Goal: Obtain resource: Download file/media

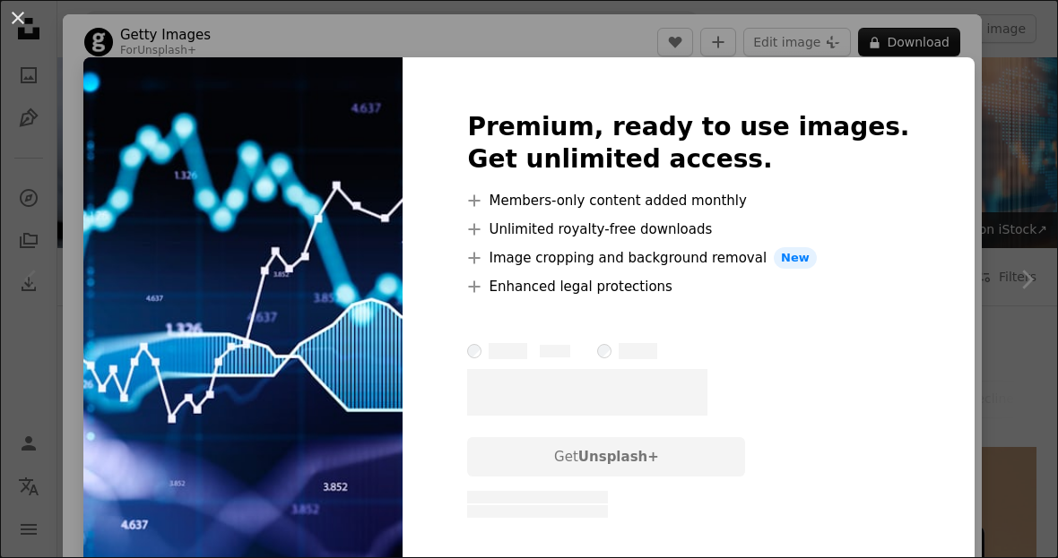
scroll to position [355, 0]
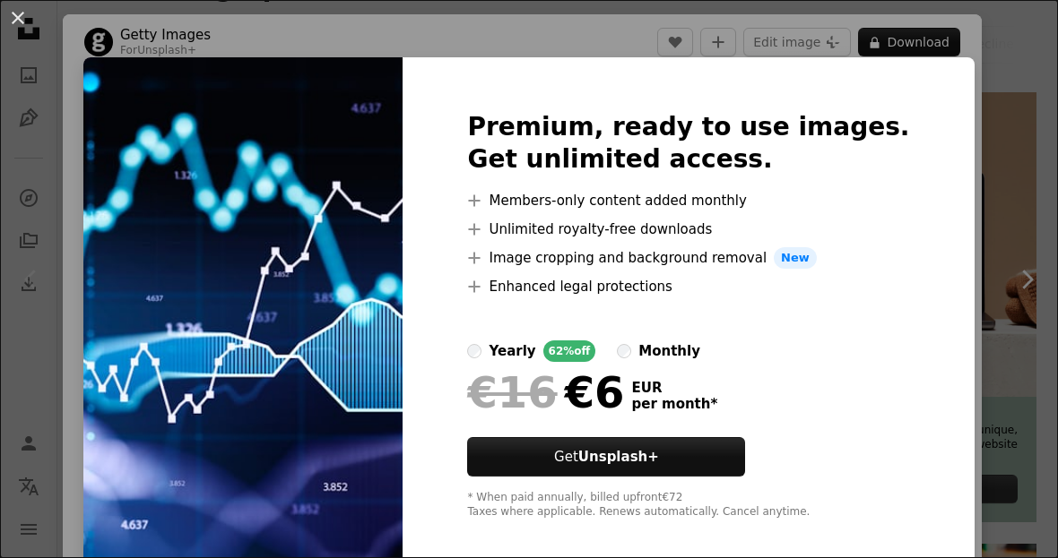
click at [347, 25] on div "An X shape Premium, ready to use images. Get unlimited access. A plus sign Memb…" at bounding box center [529, 279] width 1058 height 558
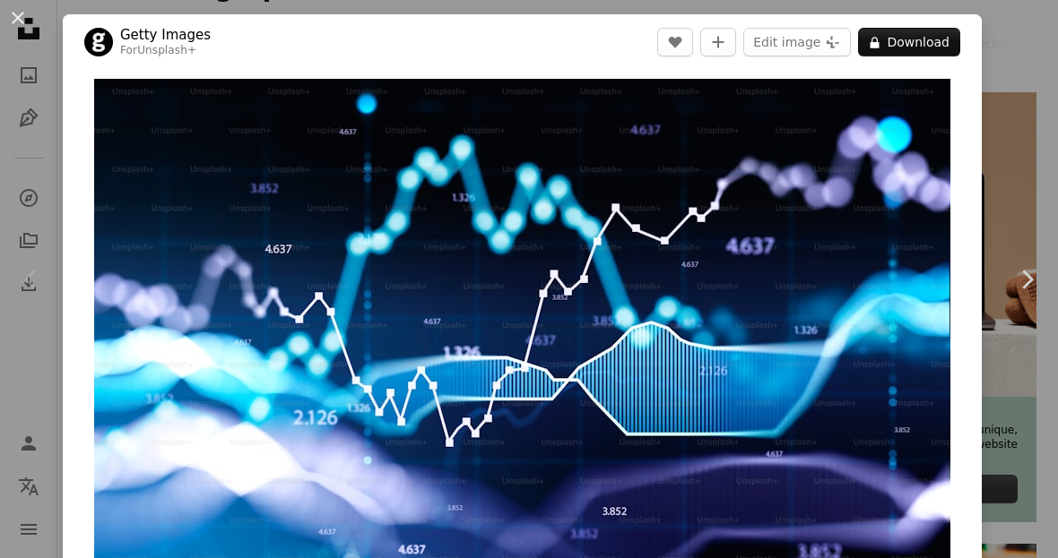
click at [865, 255] on img "Zoom in on this image" at bounding box center [522, 339] width 856 height 520
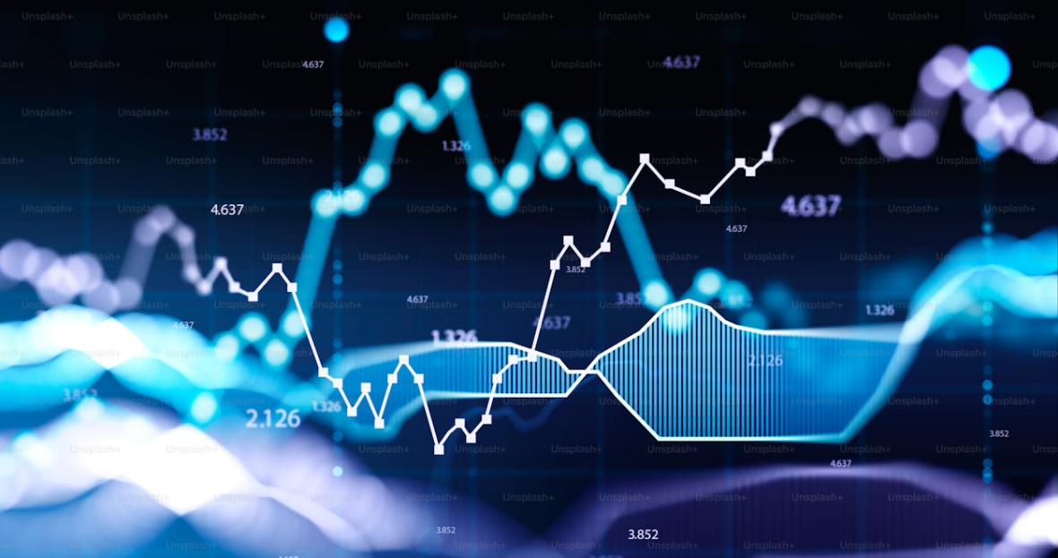
scroll to position [2, 0]
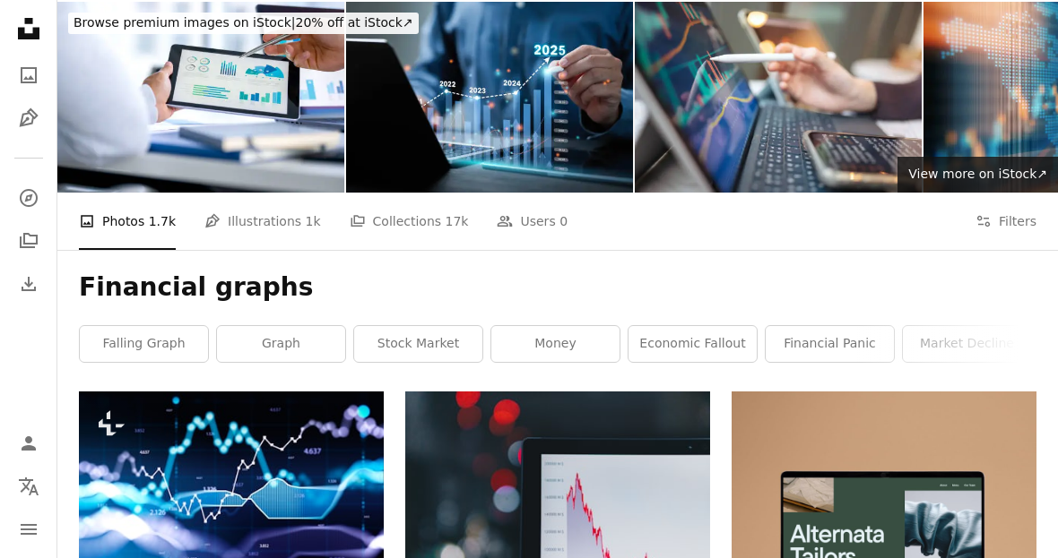
scroll to position [56, 0]
click at [425, 333] on link "stock market" at bounding box center [418, 344] width 128 height 36
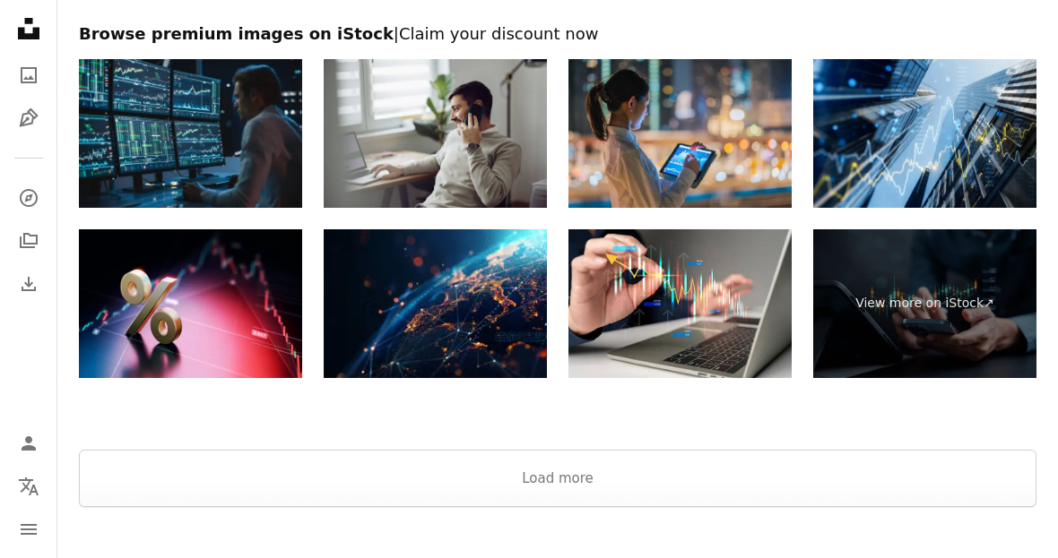
scroll to position [2593, 0]
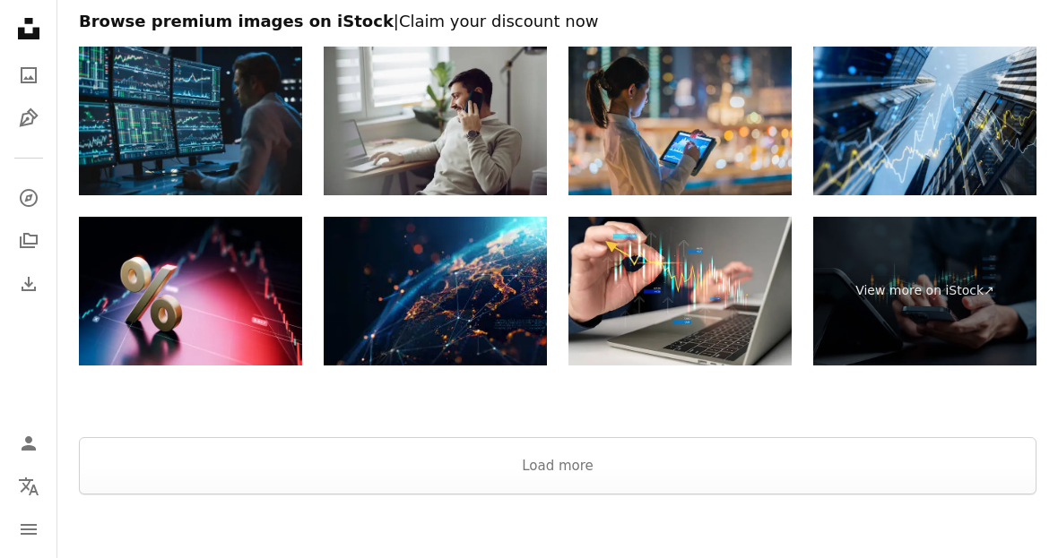
click at [658, 467] on button "Load more" at bounding box center [557, 465] width 957 height 57
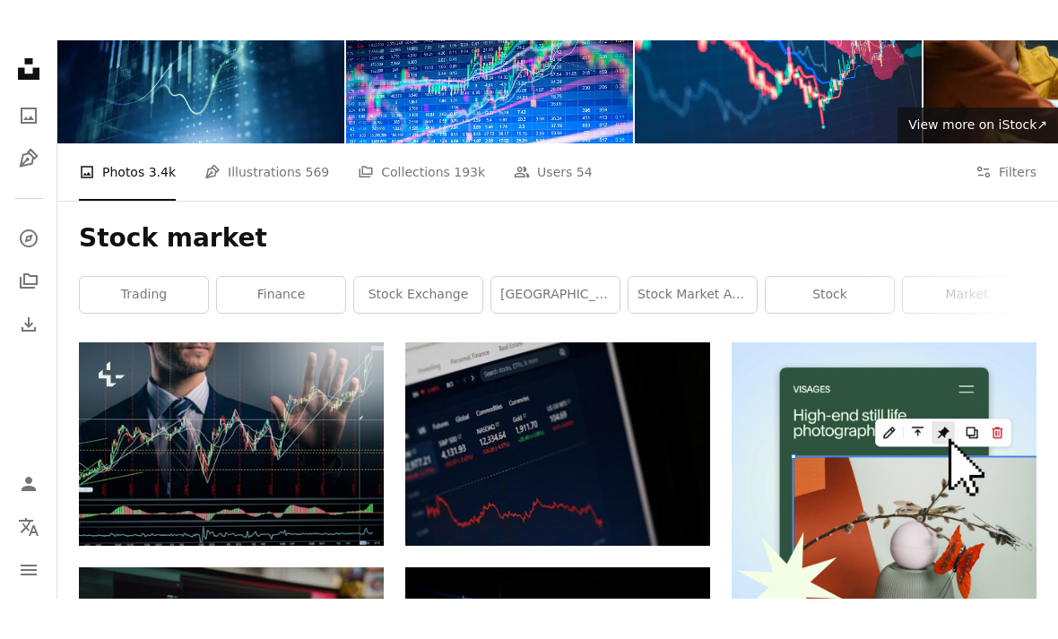
scroll to position [0, 0]
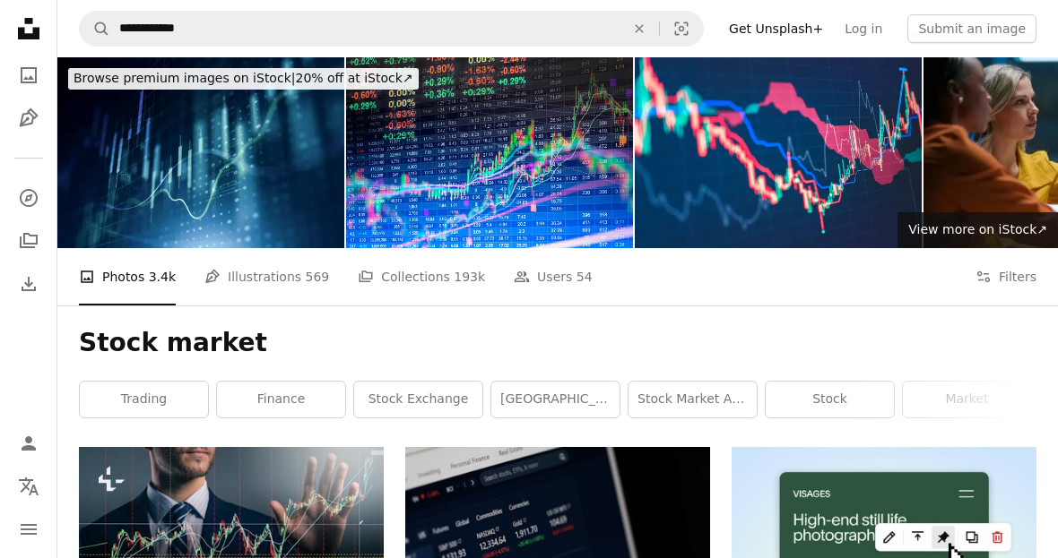
click at [499, 190] on img at bounding box center [489, 152] width 287 height 191
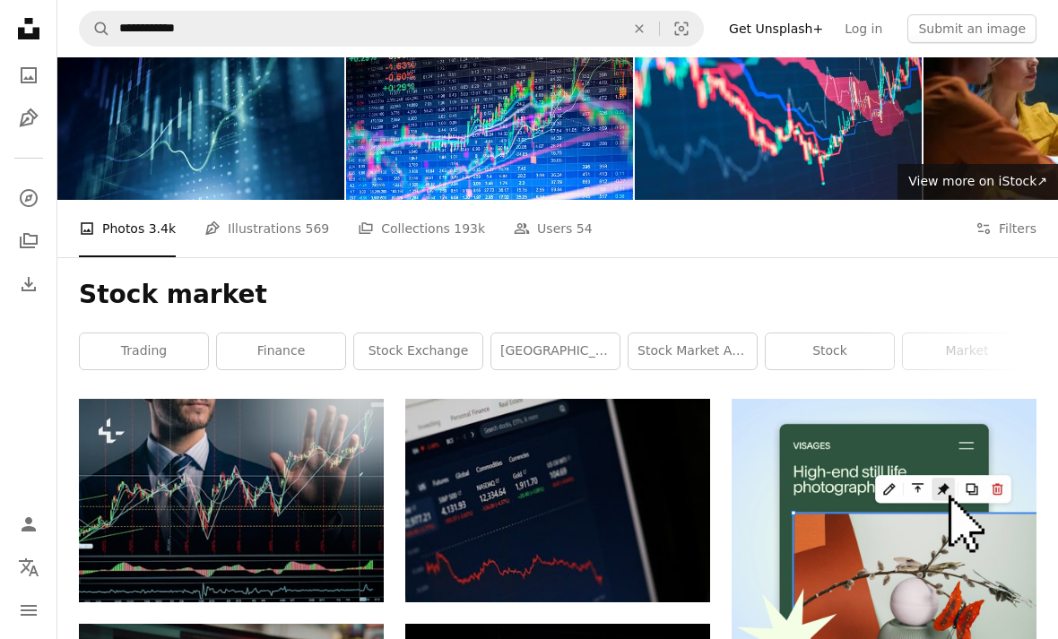
scroll to position [48, 0]
click at [165, 334] on link "trading" at bounding box center [144, 351] width 128 height 36
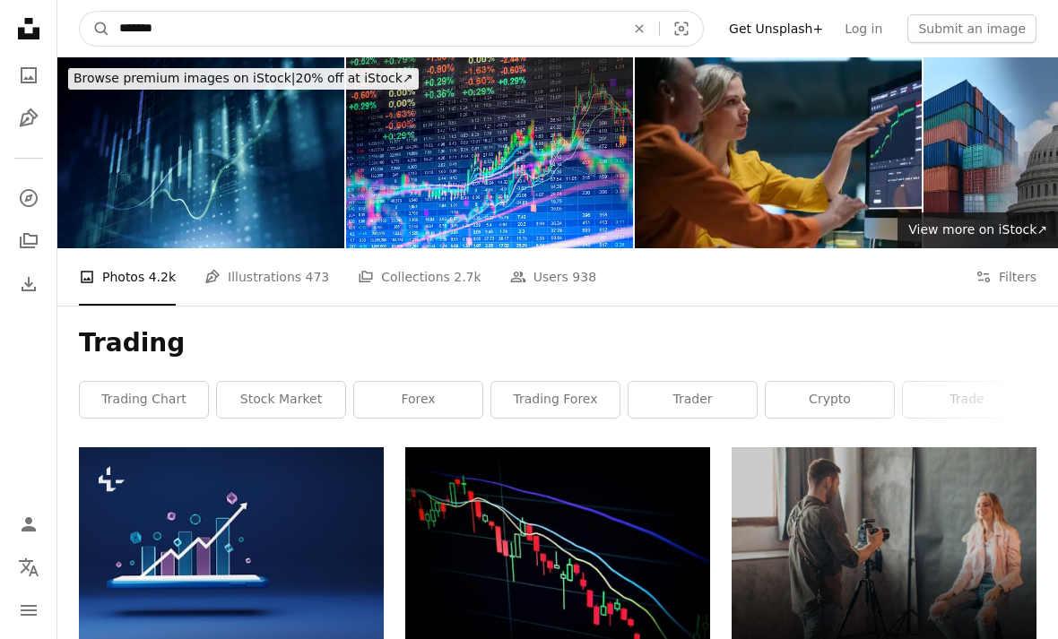
click at [289, 31] on input "*******" at bounding box center [364, 29] width 509 height 34
type input "*"
type input "**********"
click at [95, 29] on button "A magnifying glass" at bounding box center [95, 29] width 30 height 34
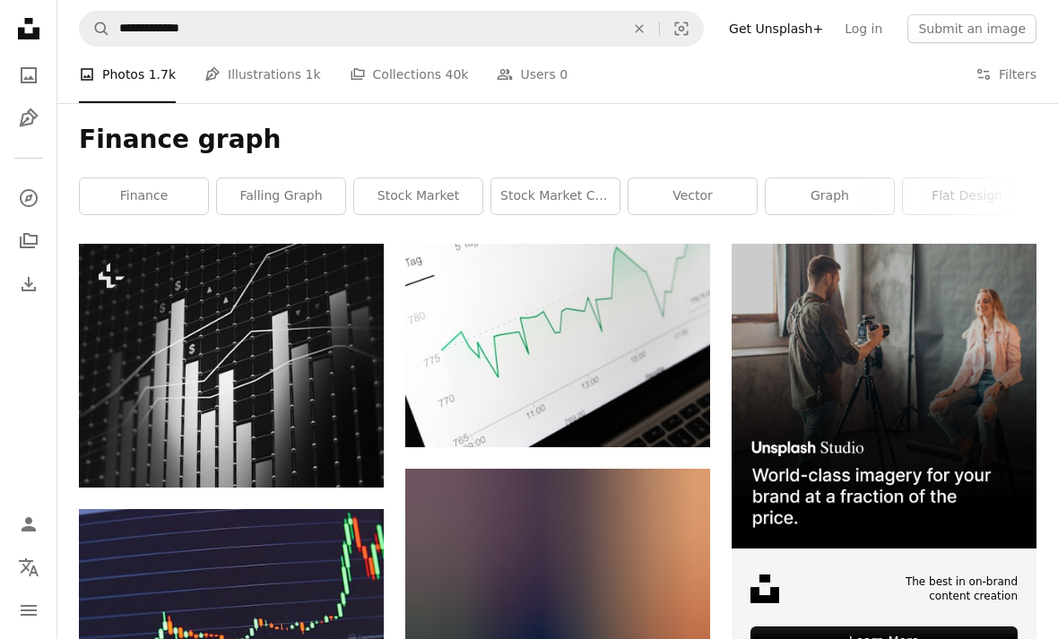
scroll to position [214, 0]
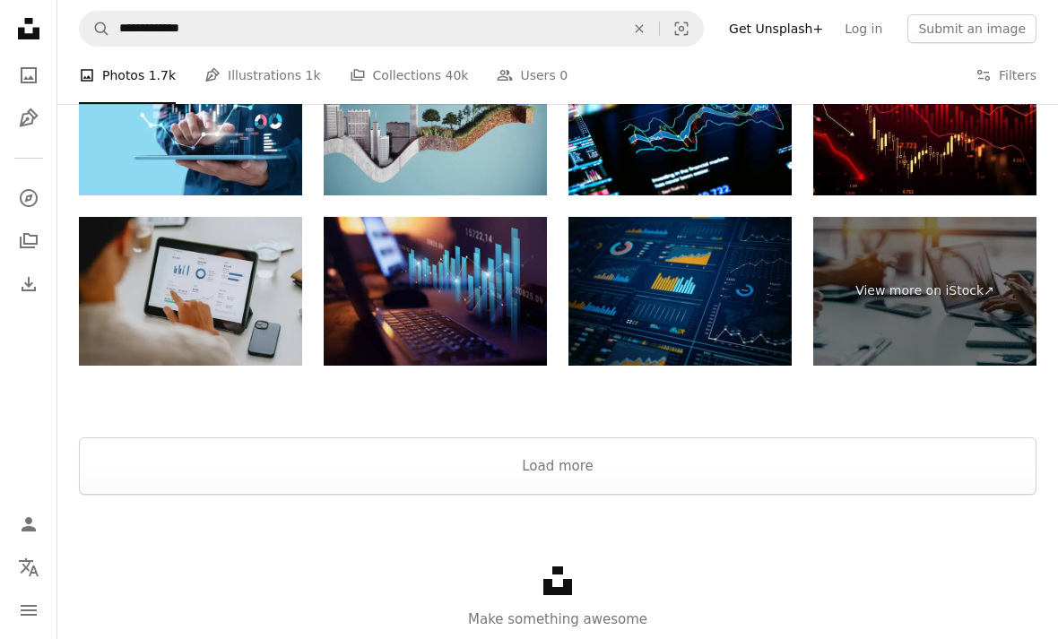
click at [752, 455] on button "Load more" at bounding box center [557, 465] width 957 height 57
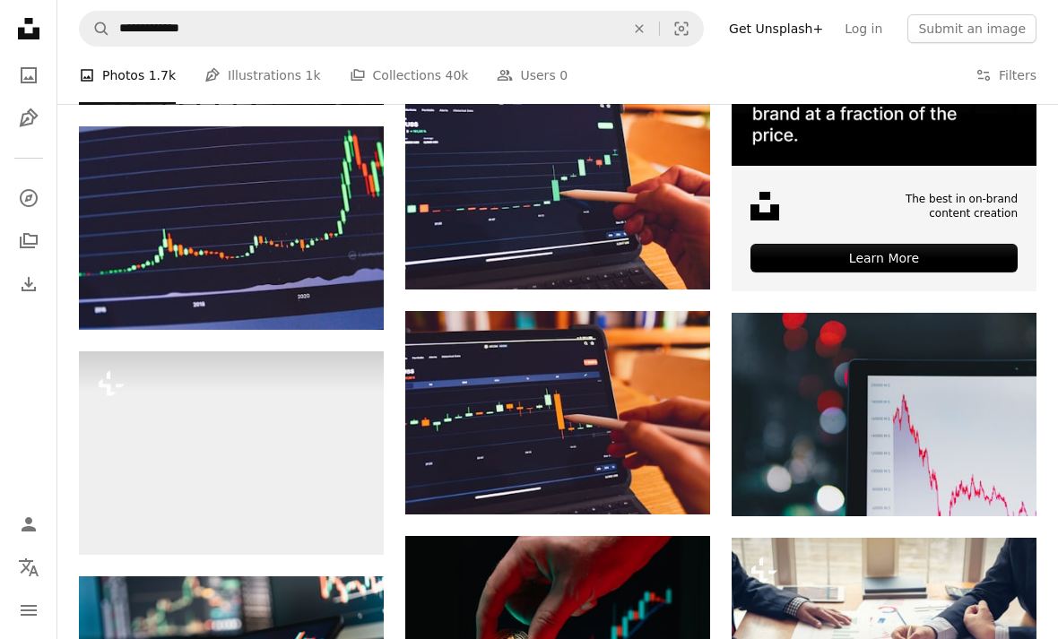
scroll to position [0, 0]
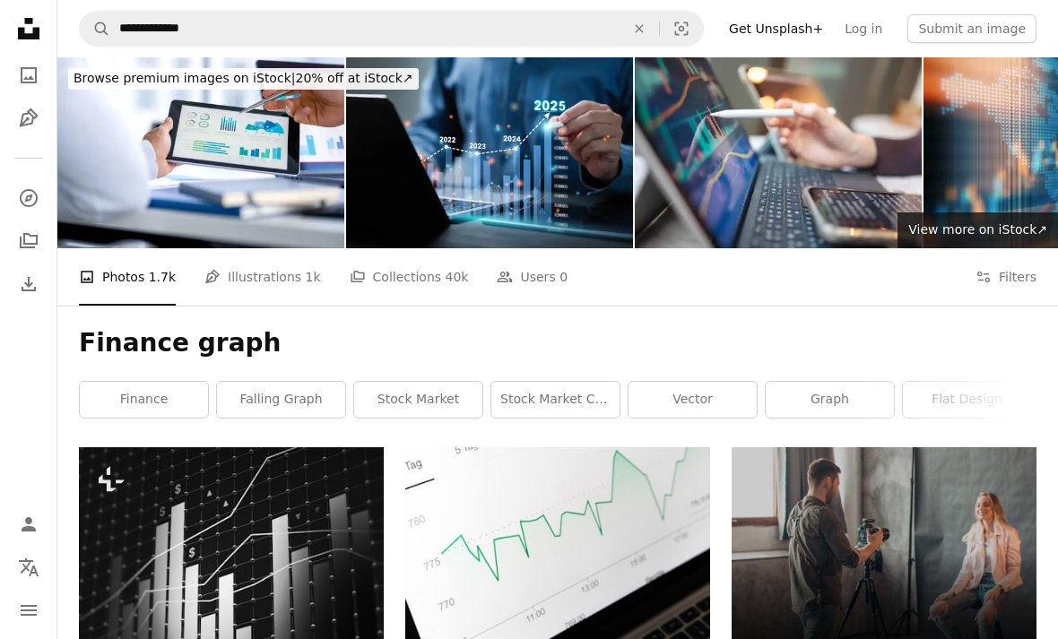
click at [291, 392] on link "falling graph" at bounding box center [281, 400] width 128 height 36
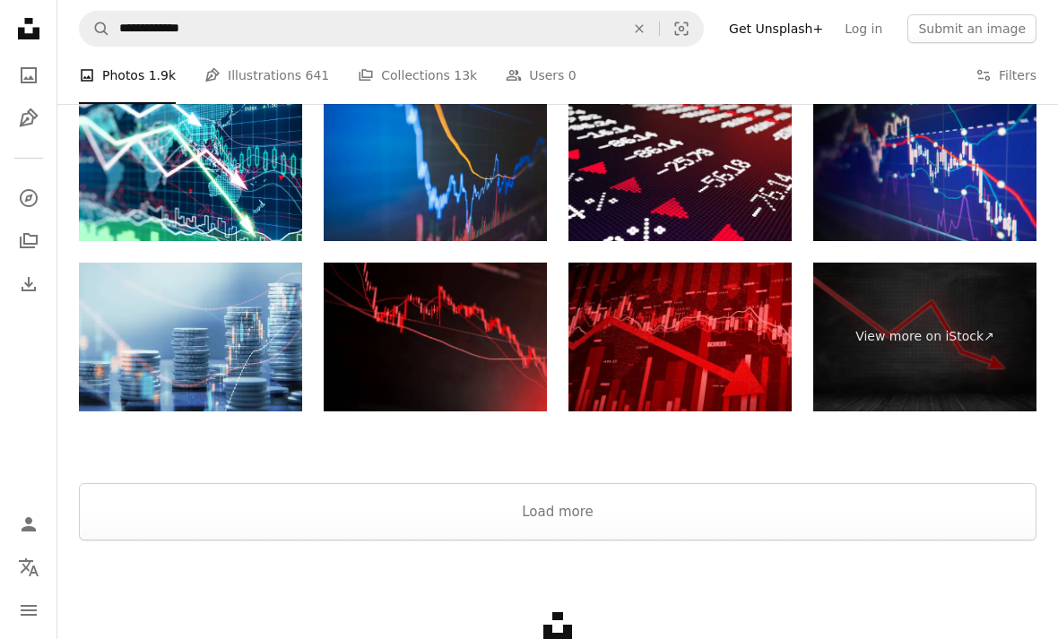
scroll to position [3272, 0]
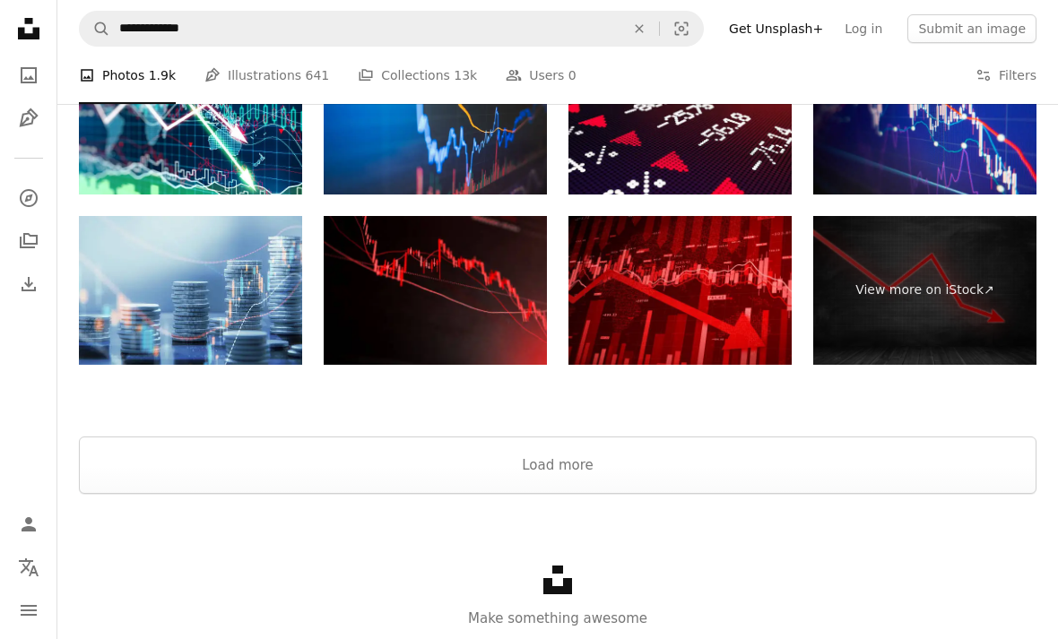
click at [671, 455] on button "Load more" at bounding box center [557, 465] width 957 height 57
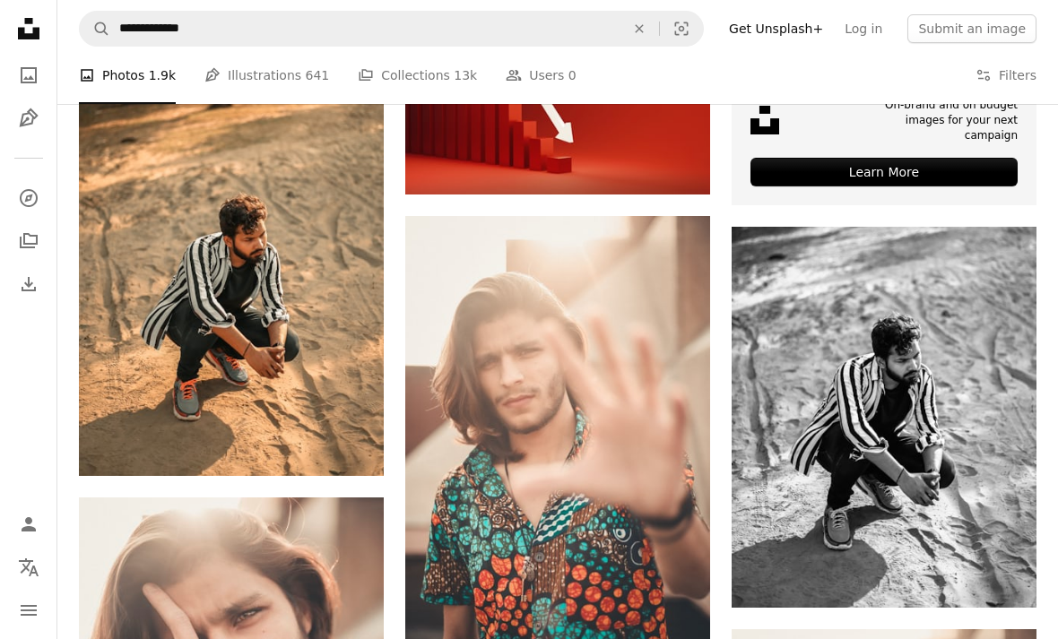
scroll to position [0, 0]
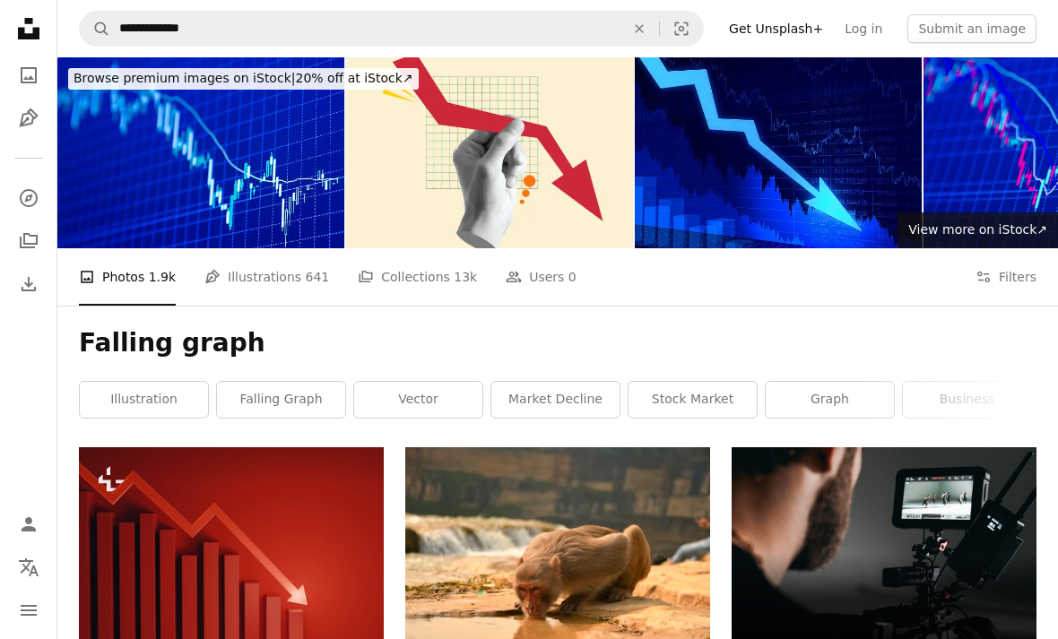
click at [699, 403] on link "stock market" at bounding box center [692, 400] width 128 height 36
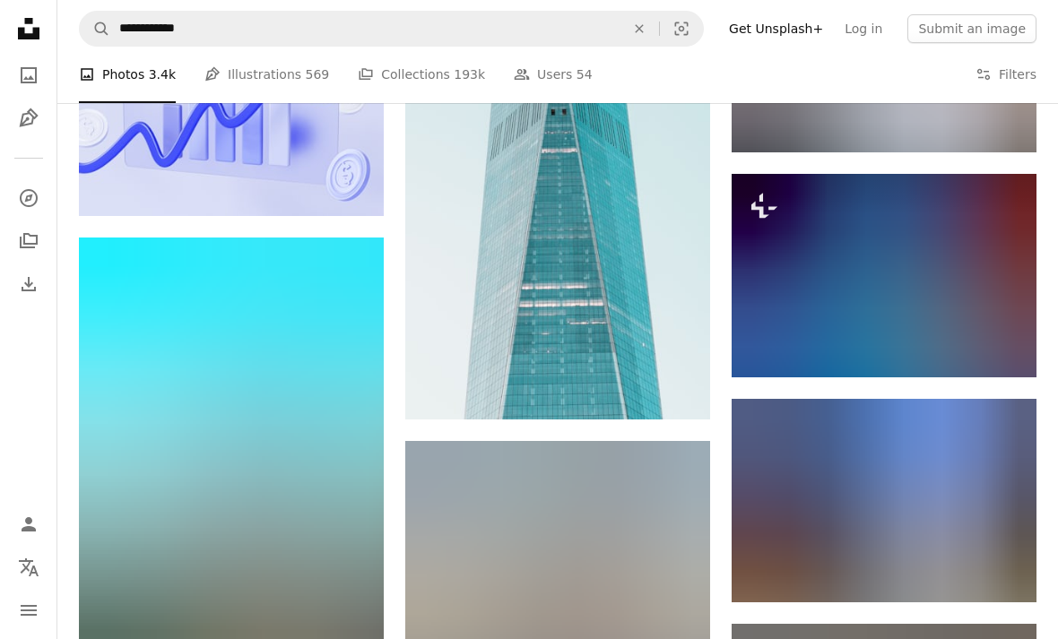
scroll to position [20430, 0]
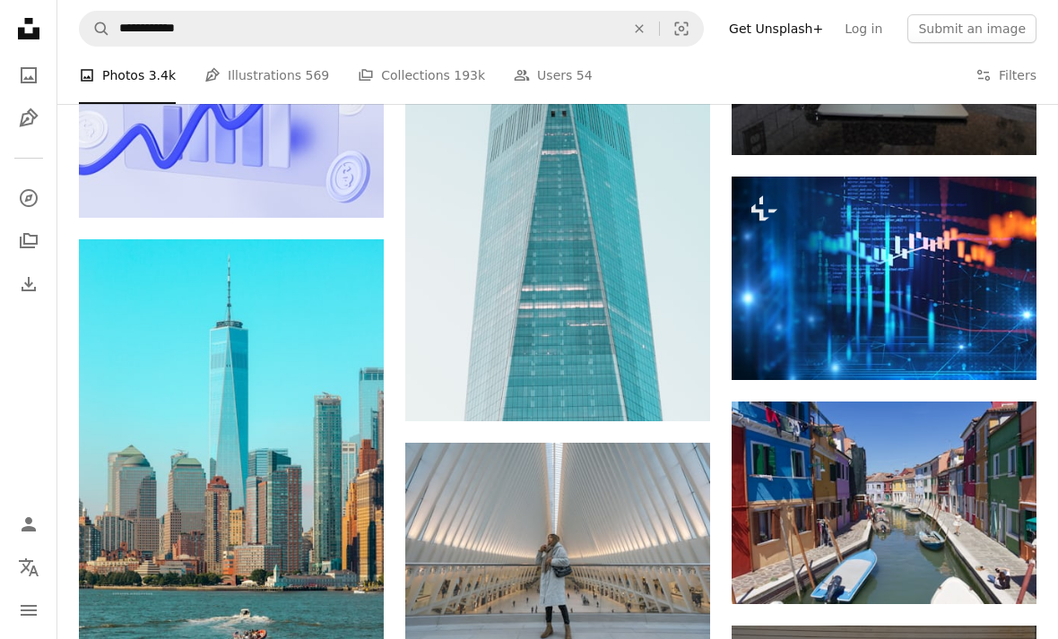
click at [956, 273] on img at bounding box center [884, 278] width 305 height 203
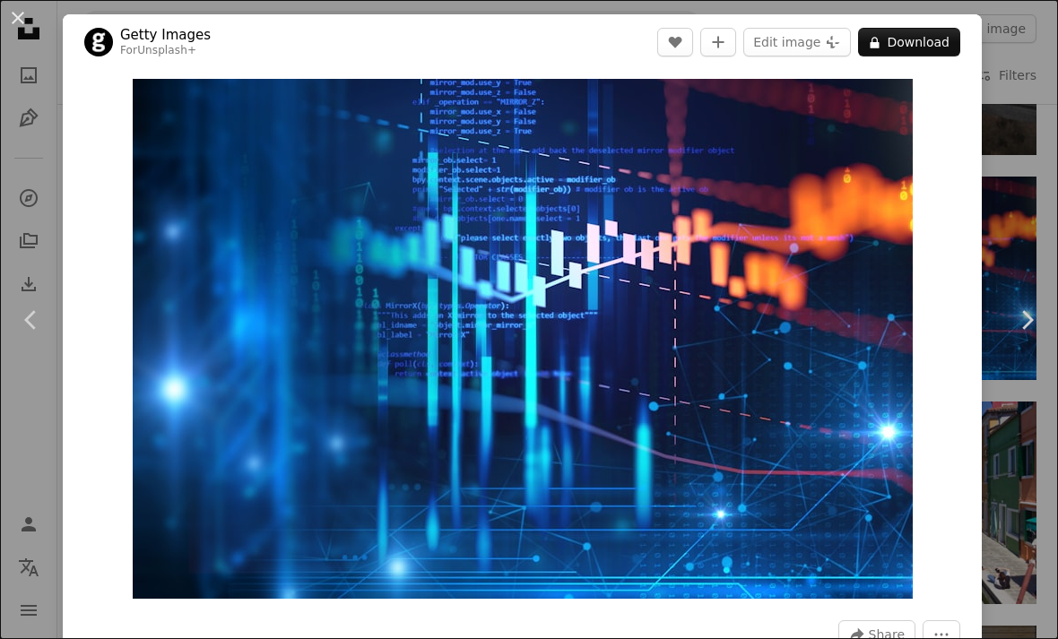
click at [1035, 160] on div "An X shape Chevron left Chevron right Getty Images For Unsplash+ A heart A plus…" at bounding box center [529, 319] width 1058 height 639
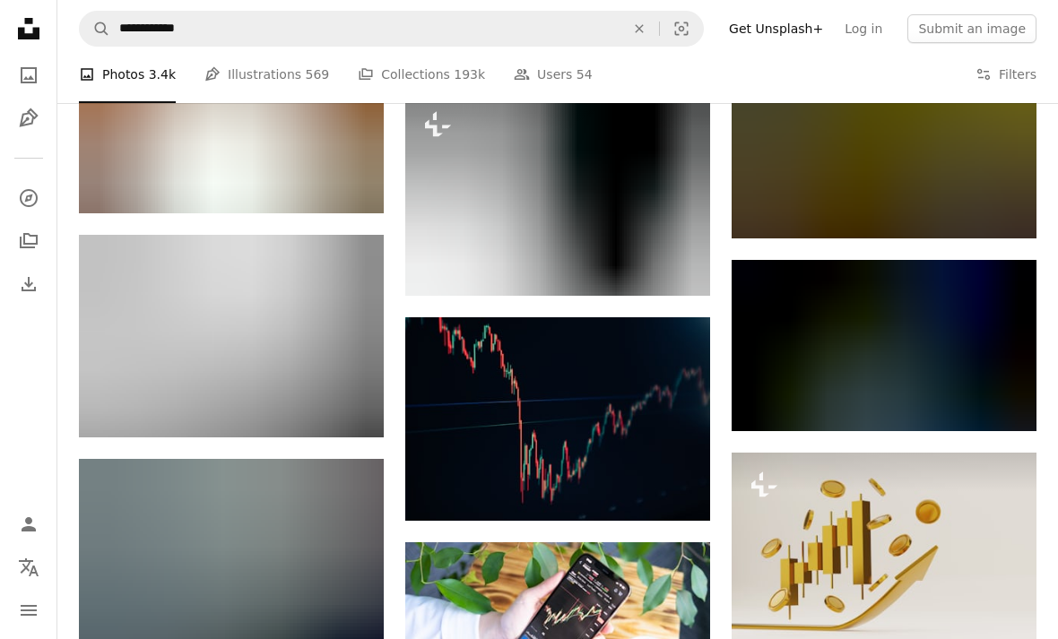
scroll to position [8455, 0]
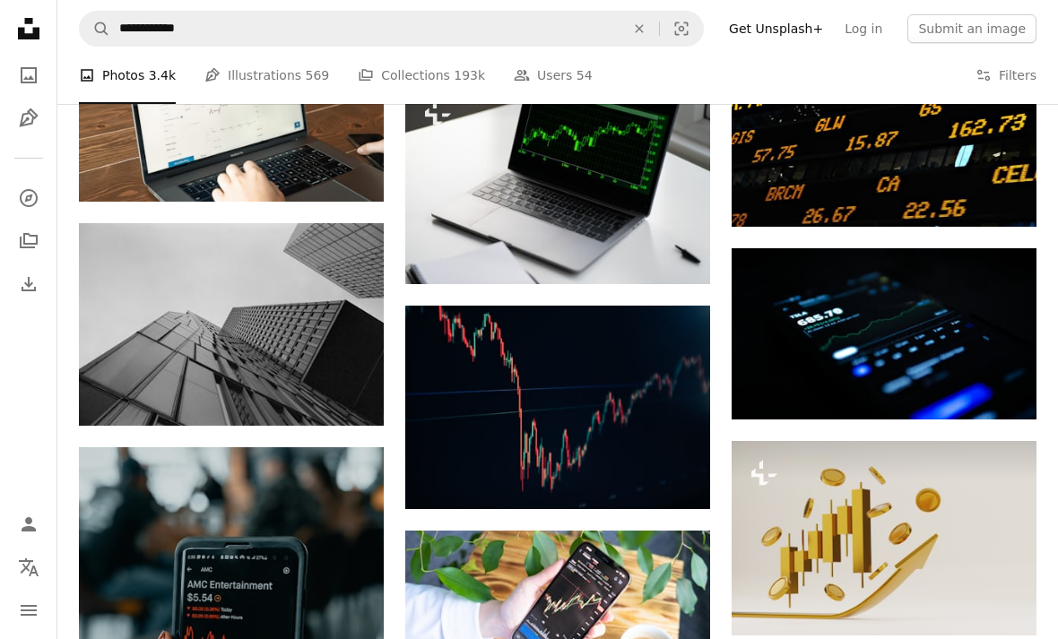
click at [645, 395] on img at bounding box center [557, 407] width 305 height 203
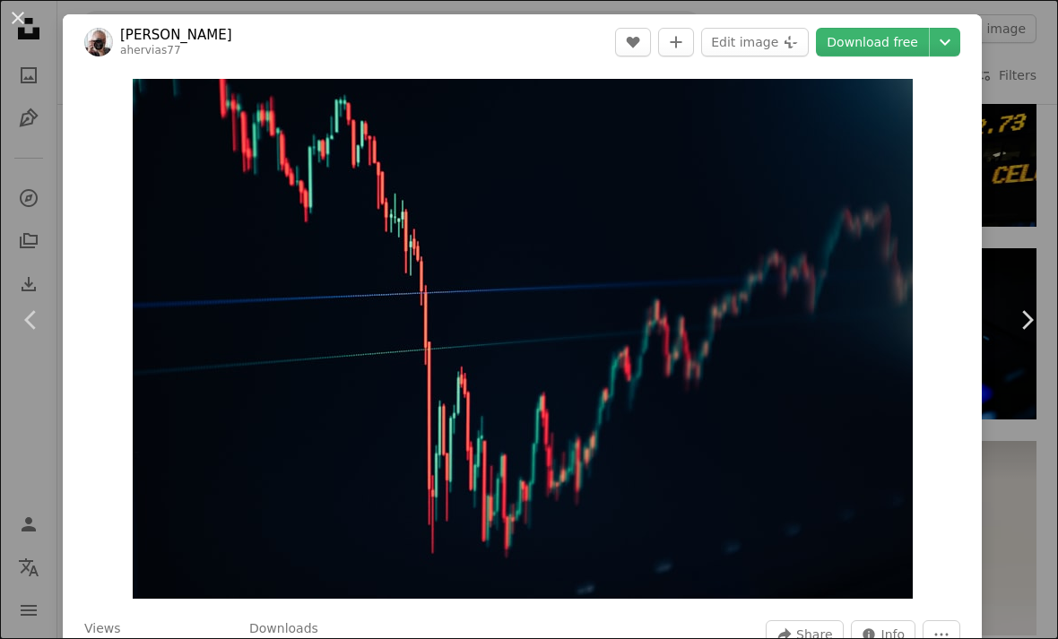
click at [901, 42] on link "Download free" at bounding box center [872, 42] width 113 height 29
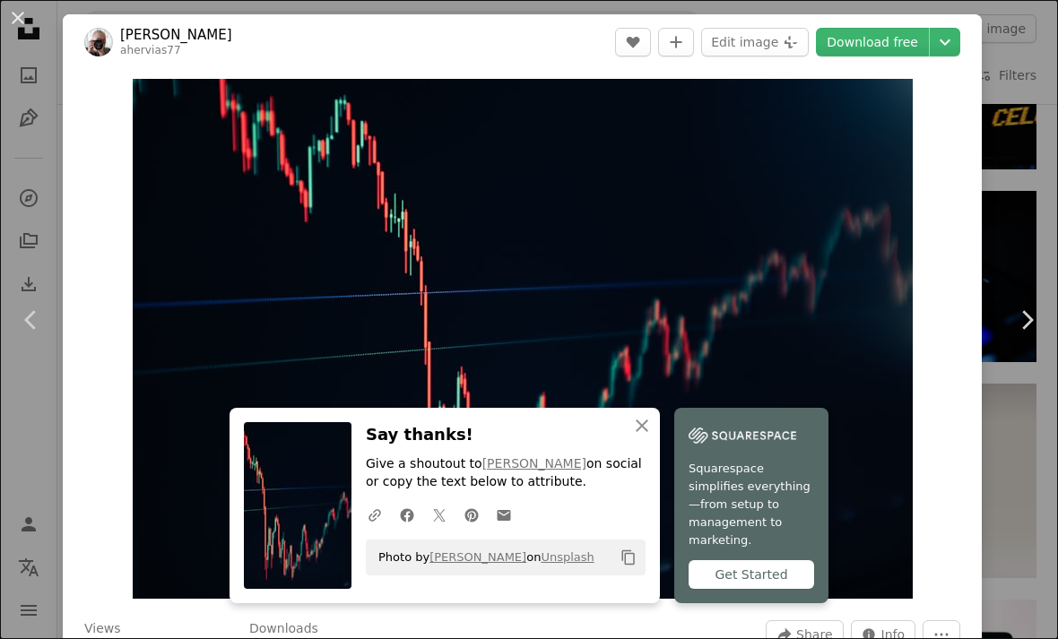
click at [1046, 185] on div "An X shape Chevron left Chevron right An X shape Close Say thanks! Give a shout…" at bounding box center [529, 319] width 1058 height 639
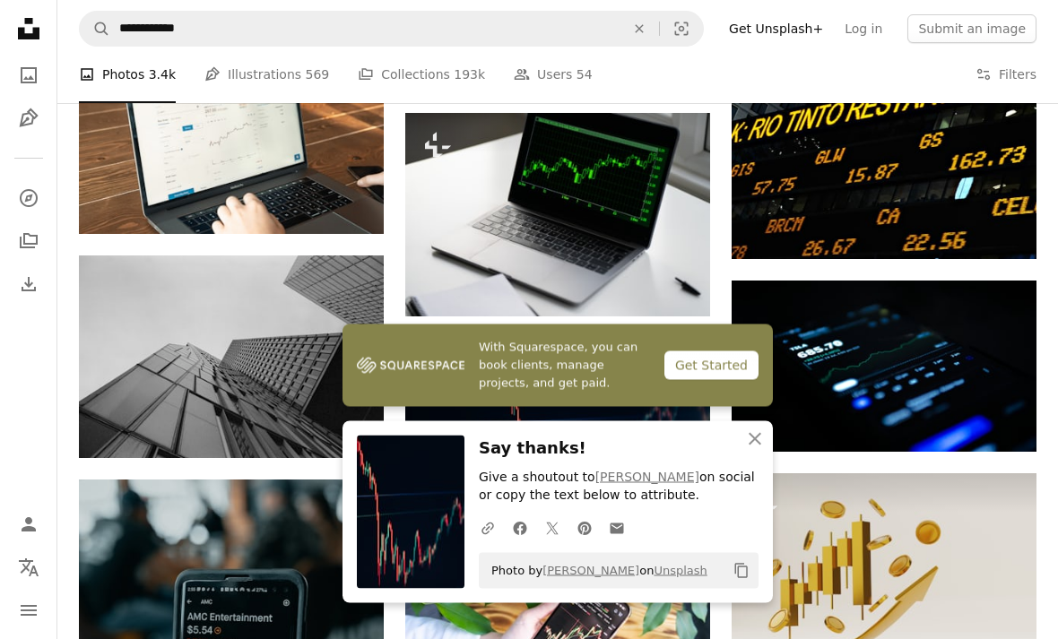
scroll to position [8422, 0]
click at [744, 432] on icon "An X shape" at bounding box center [755, 440] width 22 height 22
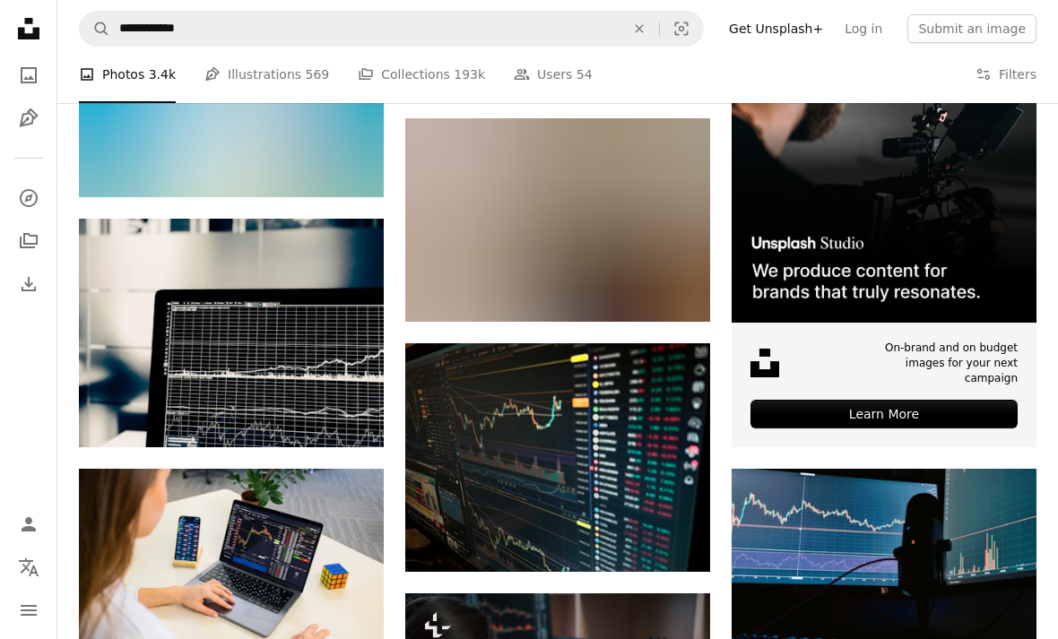
scroll to position [6189, 0]
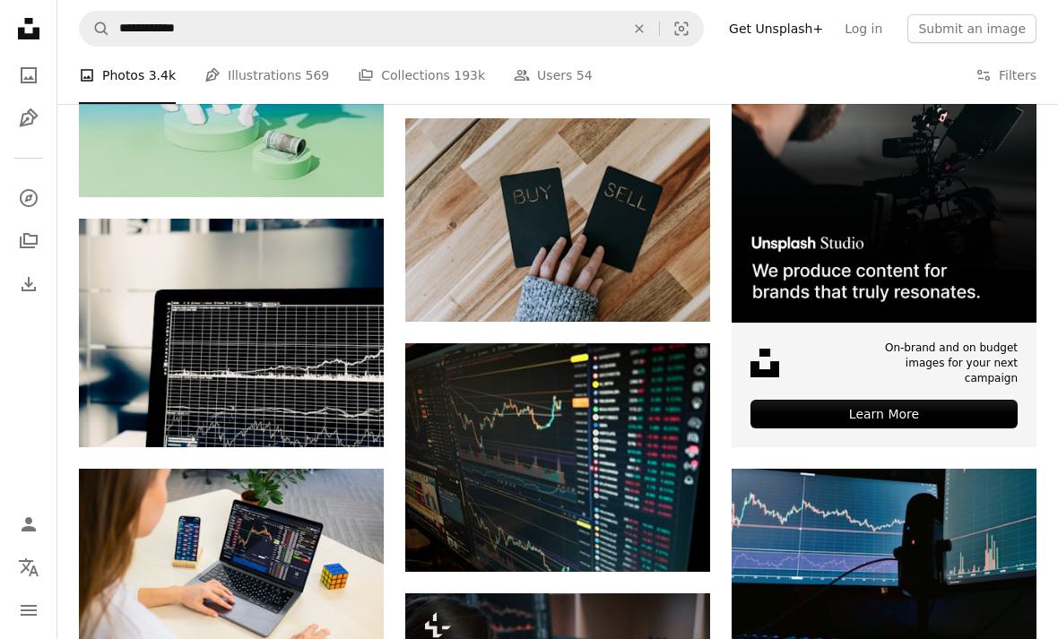
click at [623, 456] on img at bounding box center [557, 457] width 305 height 229
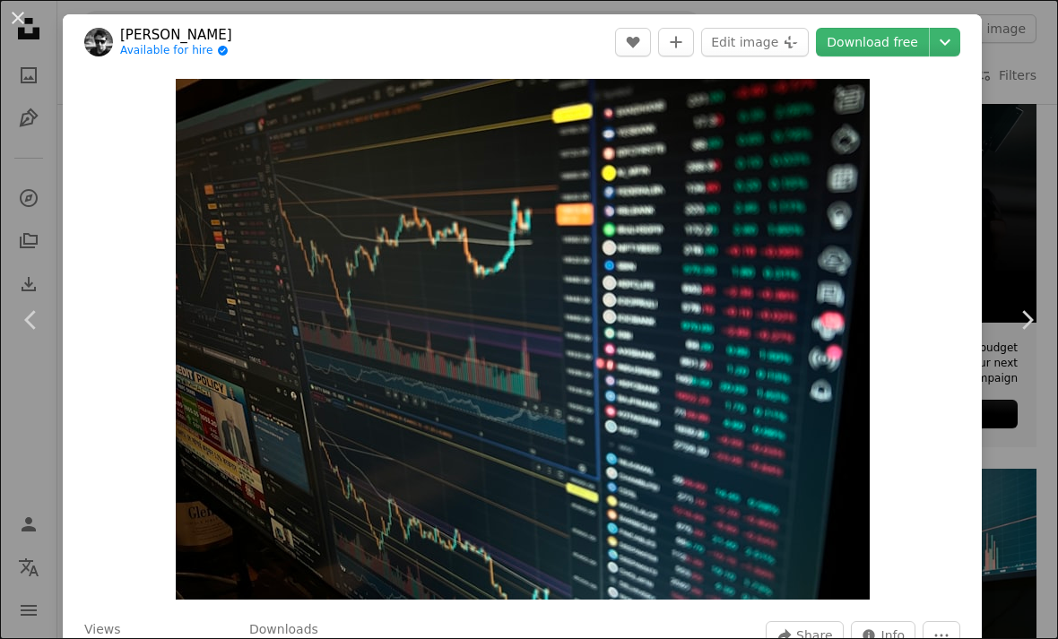
click at [1046, 251] on div "An X shape Chevron left Chevron right [PERSON_NAME] Available for hire A checkm…" at bounding box center [529, 319] width 1058 height 639
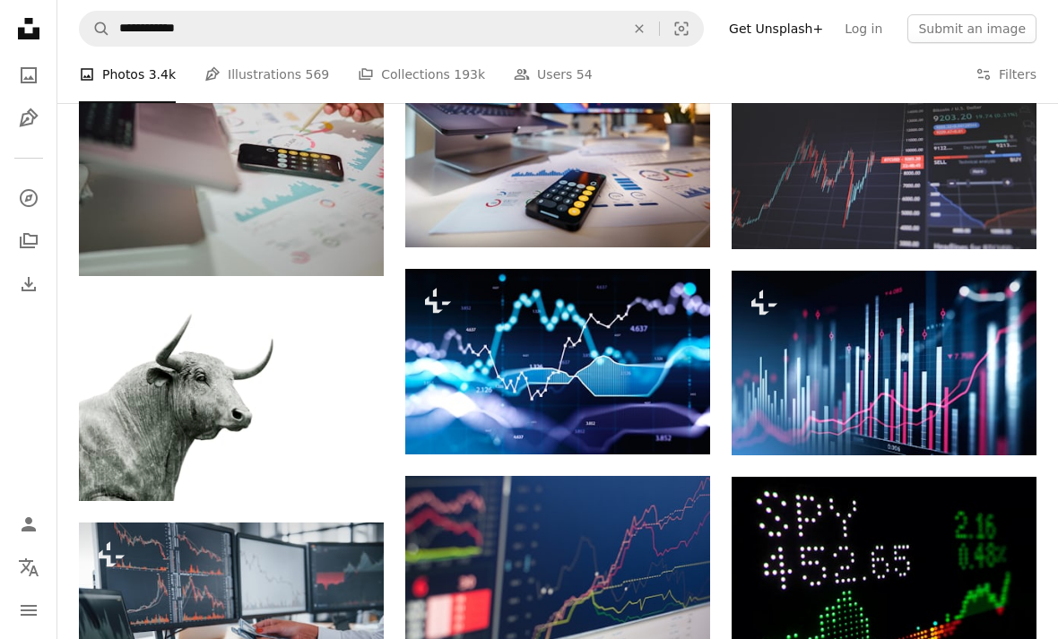
scroll to position [853, 0]
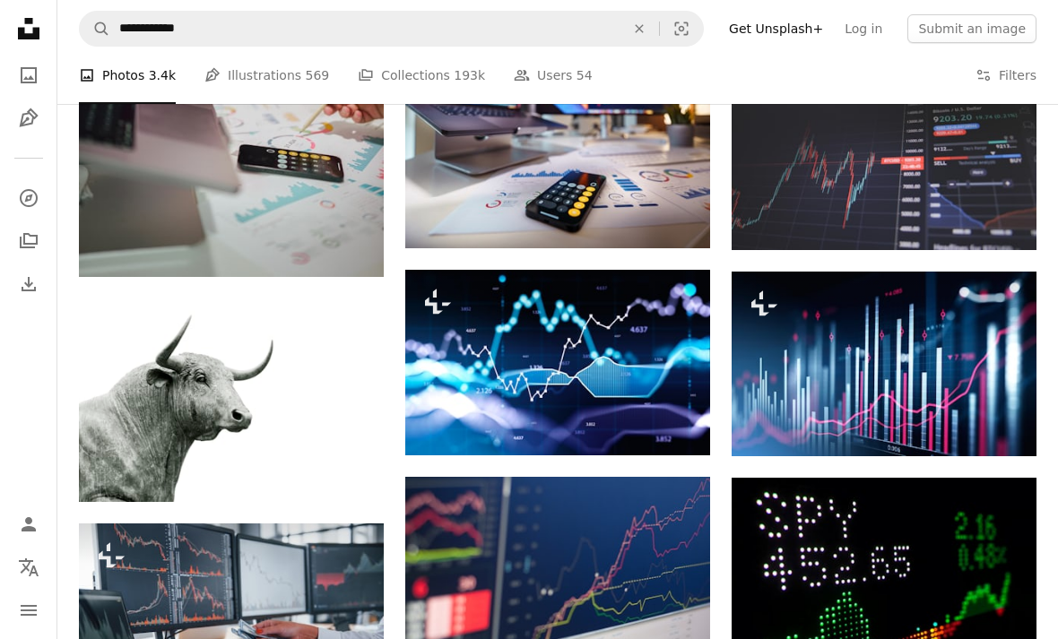
click at [671, 347] on img at bounding box center [557, 363] width 305 height 186
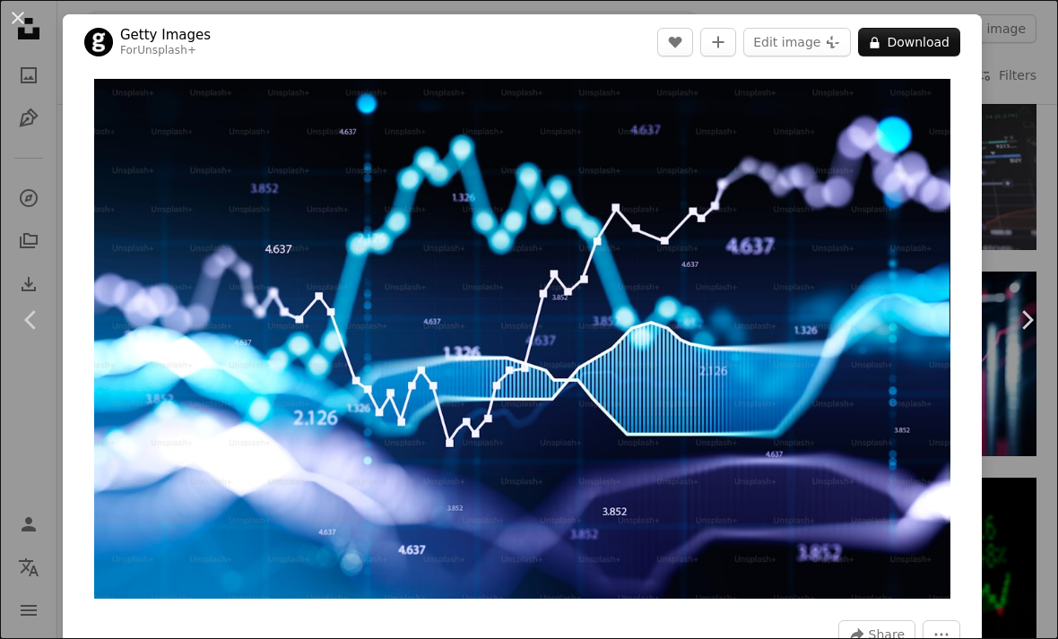
click at [1047, 74] on div "An X shape Chevron left Chevron right Getty Images For Unsplash+ A heart A plus…" at bounding box center [529, 319] width 1058 height 639
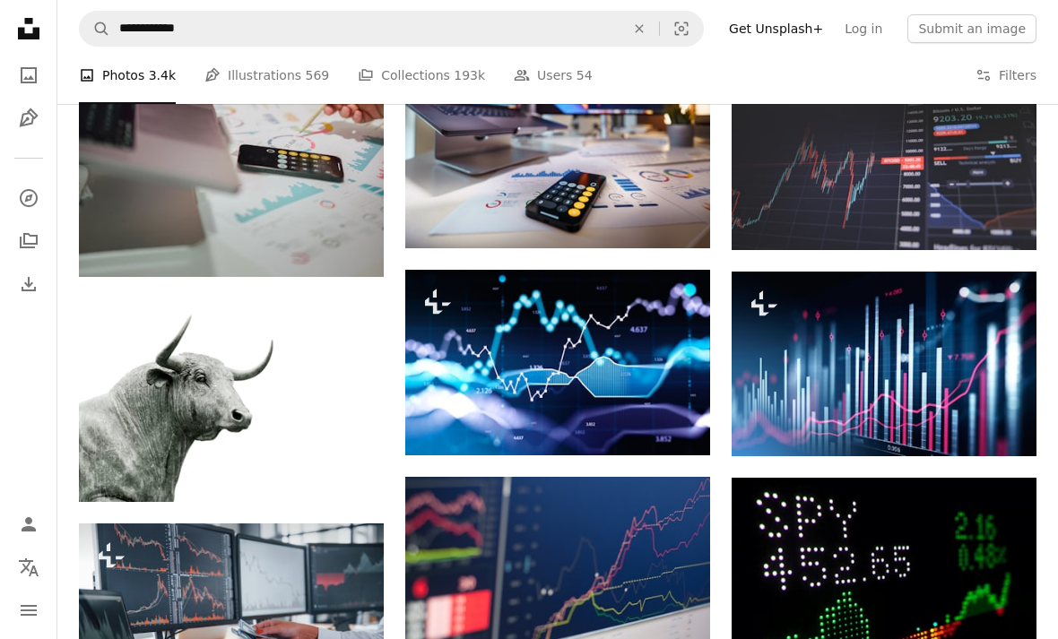
click at [891, 369] on img at bounding box center [884, 365] width 305 height 186
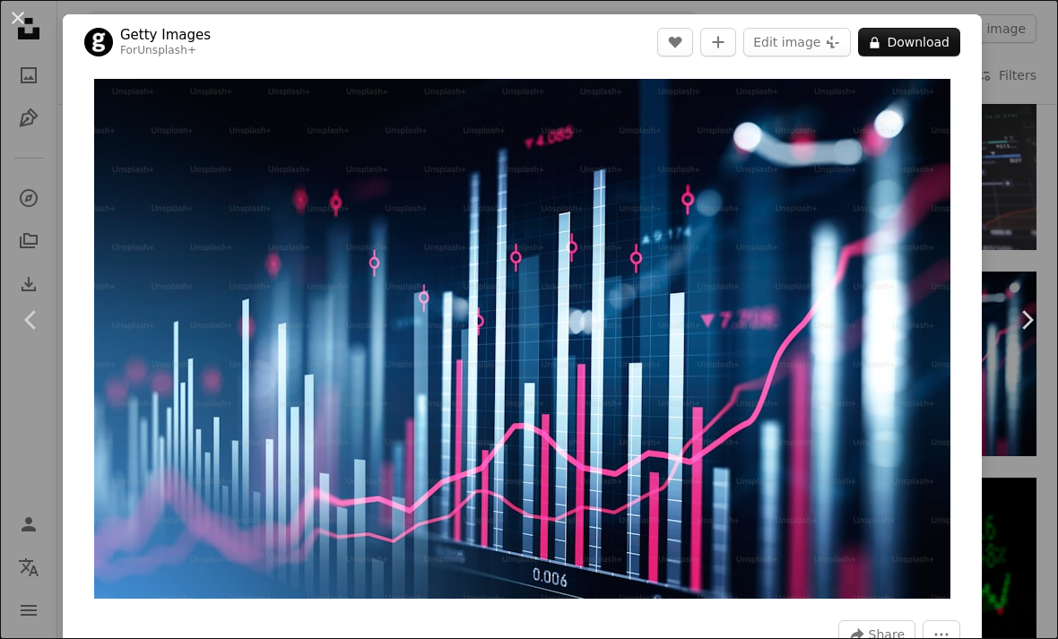
click at [1054, 89] on div "An X shape Chevron left Chevron right Getty Images For Unsplash+ A heart A plus…" at bounding box center [529, 319] width 1058 height 639
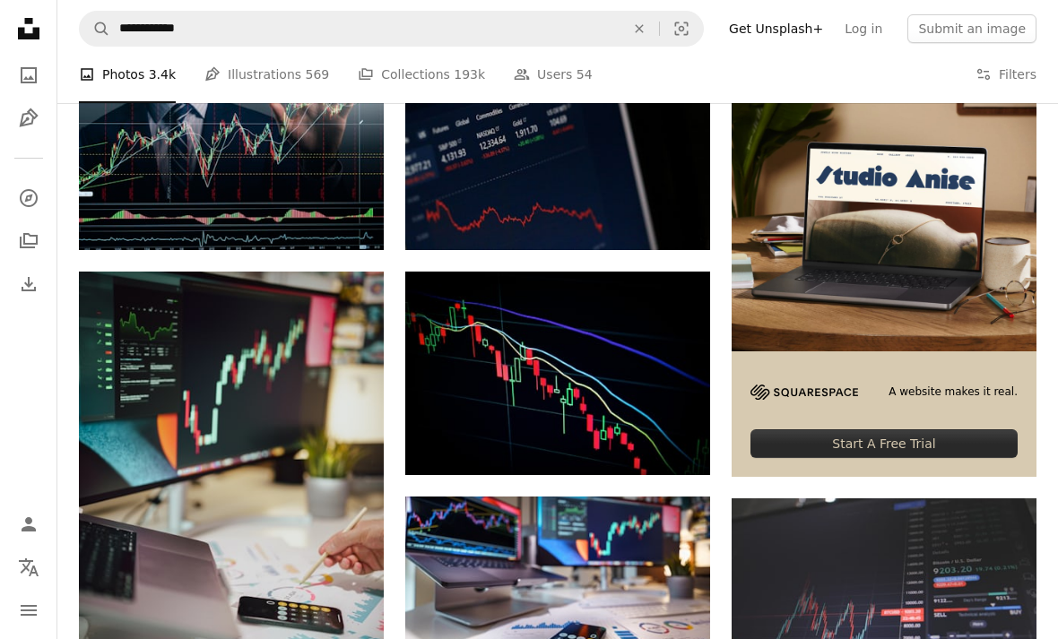
scroll to position [4, 0]
